Goal: Task Accomplishment & Management: Use online tool/utility

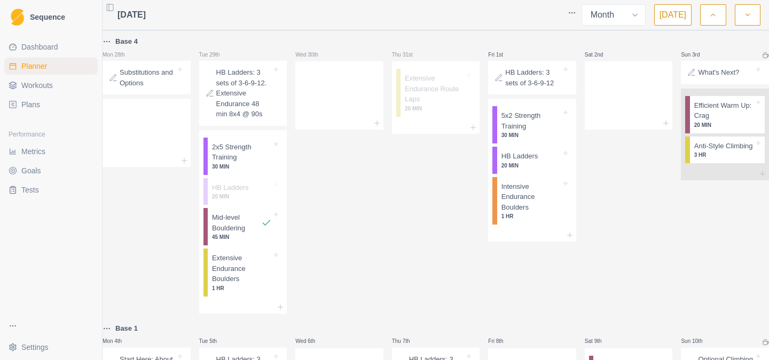
select select "month"
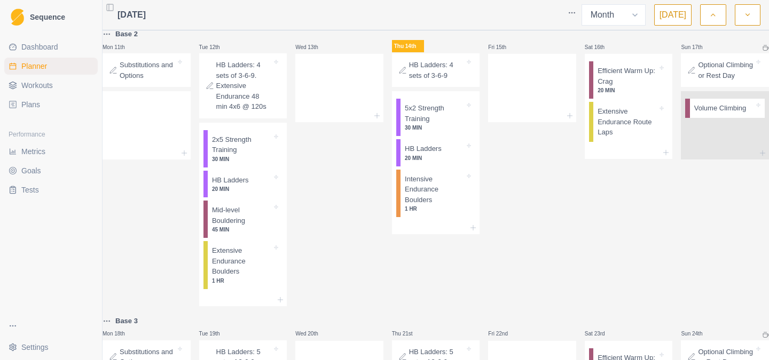
scroll to position [560, 0]
click at [272, 222] on p "Mid-level Bouldering" at bounding box center [242, 216] width 60 height 21
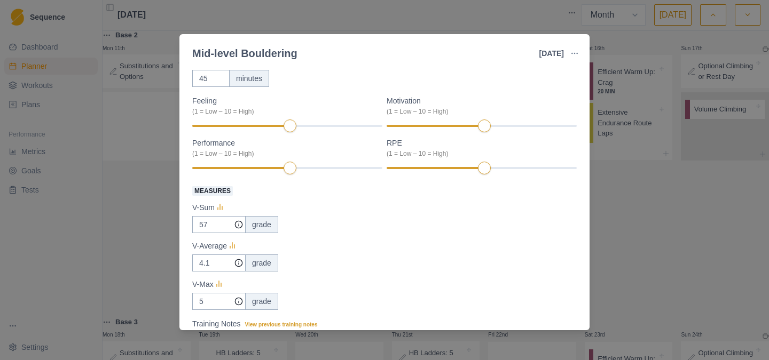
scroll to position [112, 0]
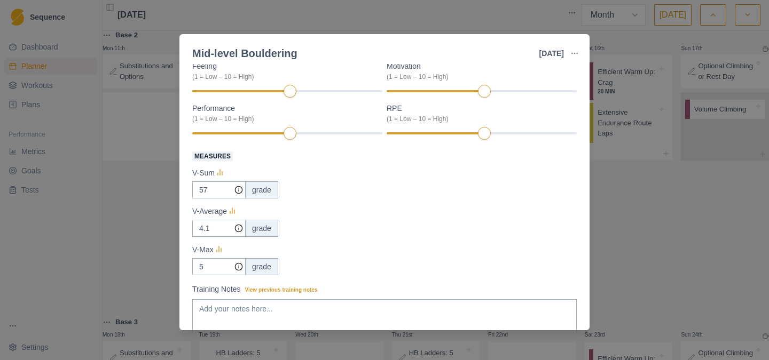
click at [643, 219] on div "Mid-level Bouldering [DATE] Link To Goal View Workout Metrics Edit Original Wor…" at bounding box center [384, 180] width 769 height 360
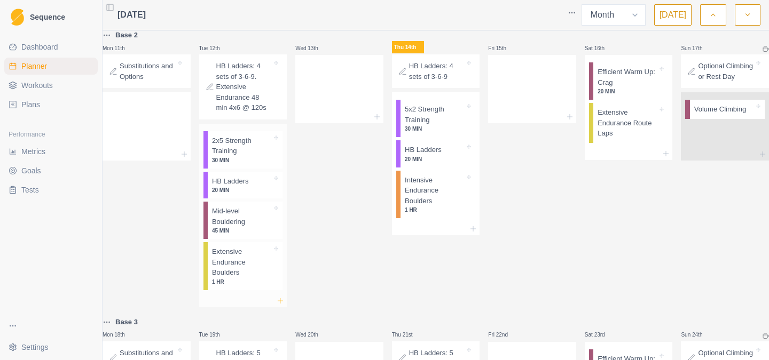
click at [285, 305] on icon at bounding box center [280, 301] width 9 height 9
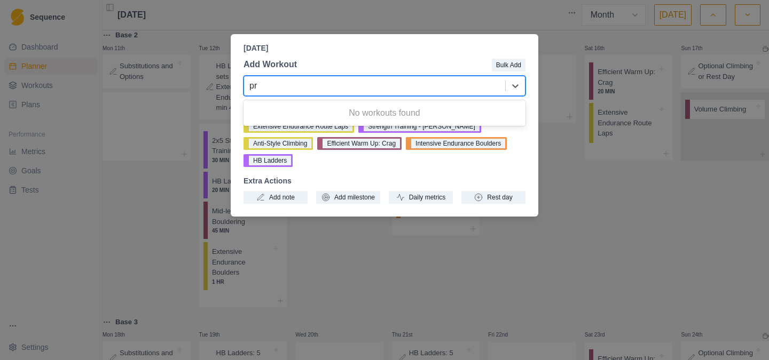
type input "p"
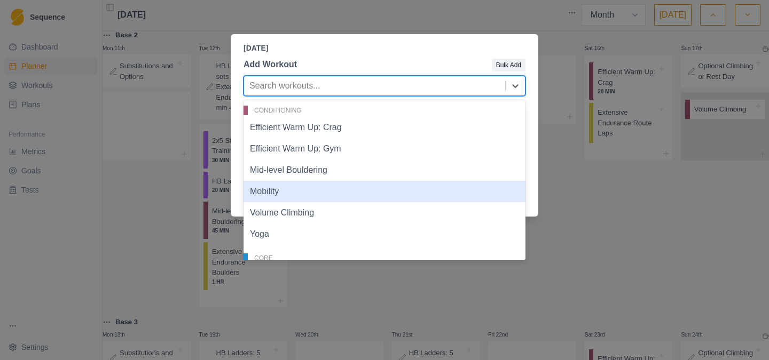
scroll to position [0, 0]
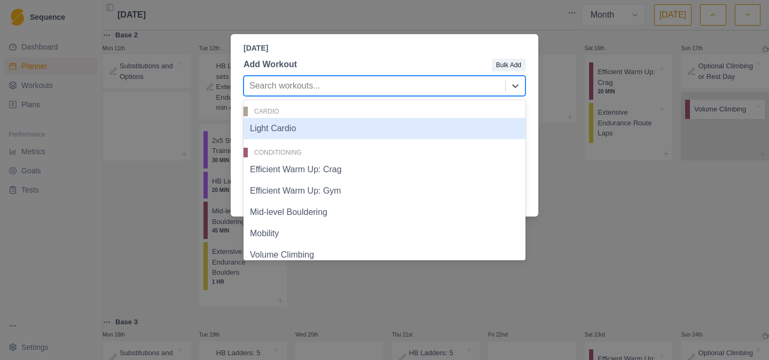
click at [447, 52] on p "[DATE]" at bounding box center [385, 48] width 282 height 11
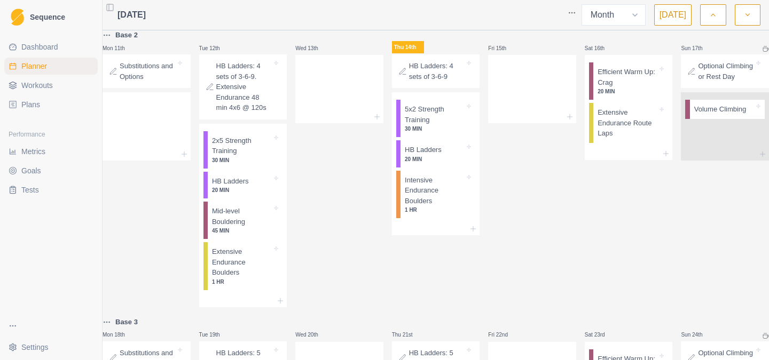
click at [34, 85] on span "Workouts" at bounding box center [37, 85] width 32 height 11
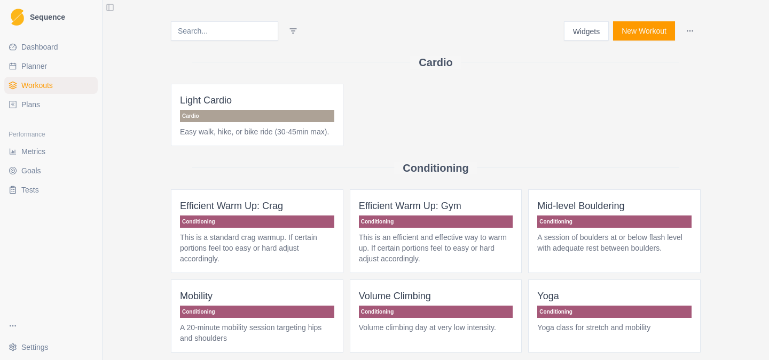
click at [642, 33] on button "New Workout" at bounding box center [644, 30] width 62 height 19
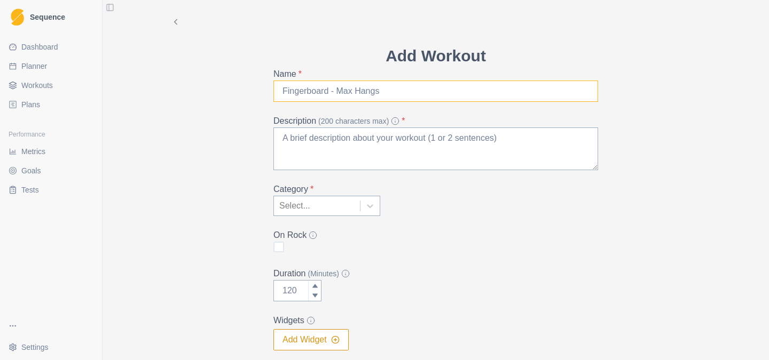
click at [382, 83] on input "Name *" at bounding box center [435, 91] width 325 height 21
type input "Limit Bouldering"
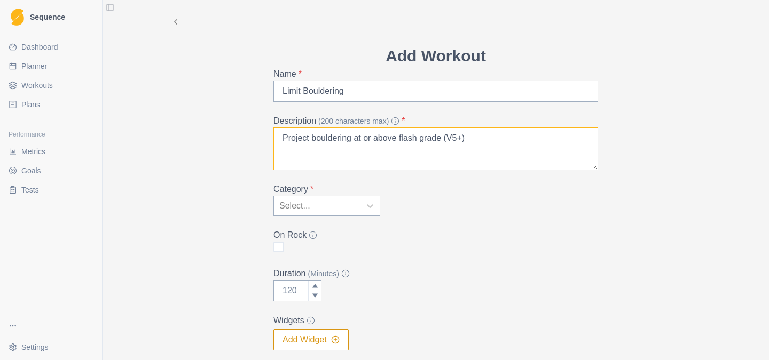
type textarea "Project bouldering at or above flash grade (V5+)"
click at [312, 214] on div "Select..." at bounding box center [317, 206] width 86 height 19
click at [305, 295] on input "Duration (Minutes)" at bounding box center [297, 290] width 48 height 21
type input "60"
click at [478, 264] on form "Add Workout Name * Limit Bouldering Description (200 characters max) * Project …" at bounding box center [435, 231] width 325 height 375
